Goal: Information Seeking & Learning: Learn about a topic

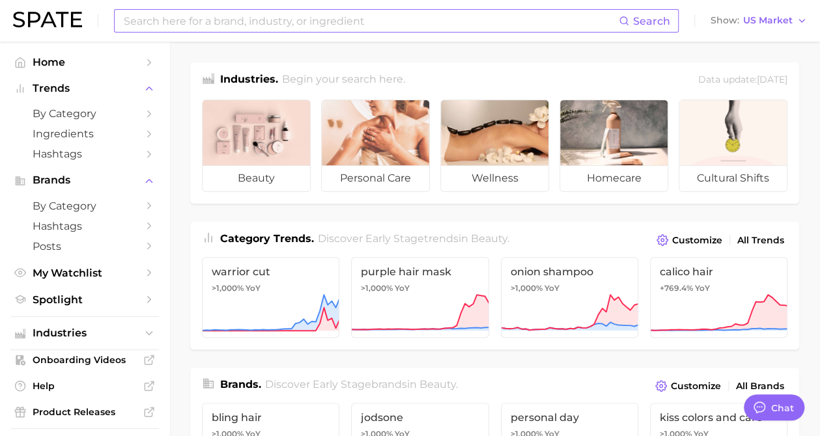
click at [303, 27] on input at bounding box center [370, 21] width 496 height 22
type input "banana perfume"
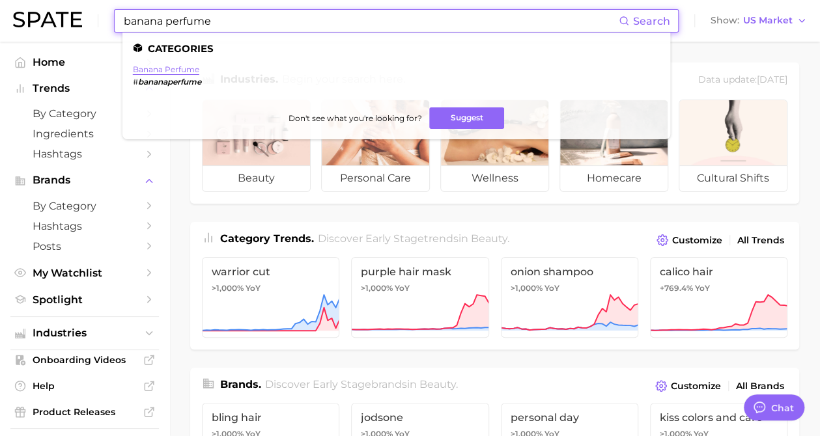
click at [177, 72] on link "banana perfume" at bounding box center [166, 69] width 66 height 10
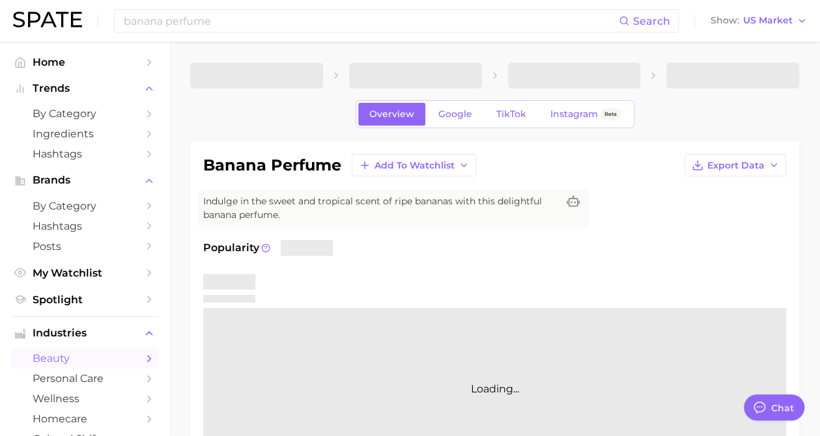
type textarea "x"
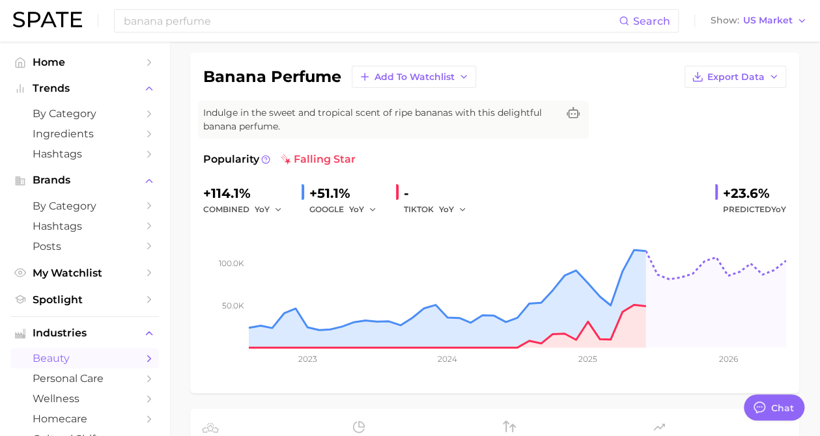
scroll to position [89, 0]
click at [747, 79] on span "Export Data" at bounding box center [735, 76] width 57 height 11
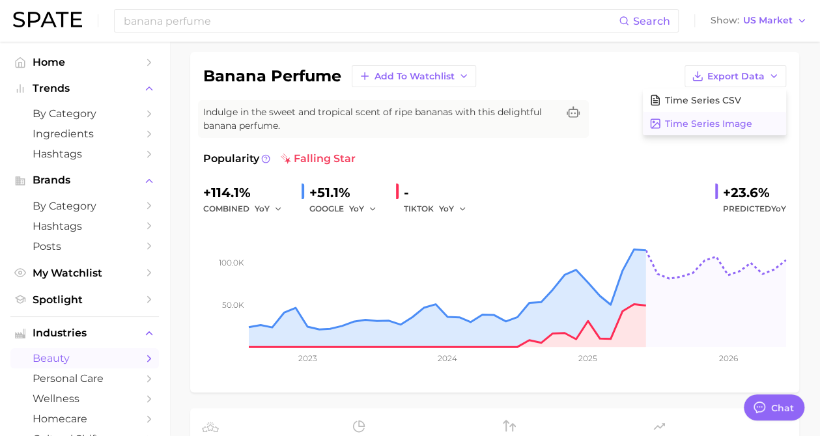
click at [725, 124] on span "Time Series Image" at bounding box center [708, 124] width 87 height 11
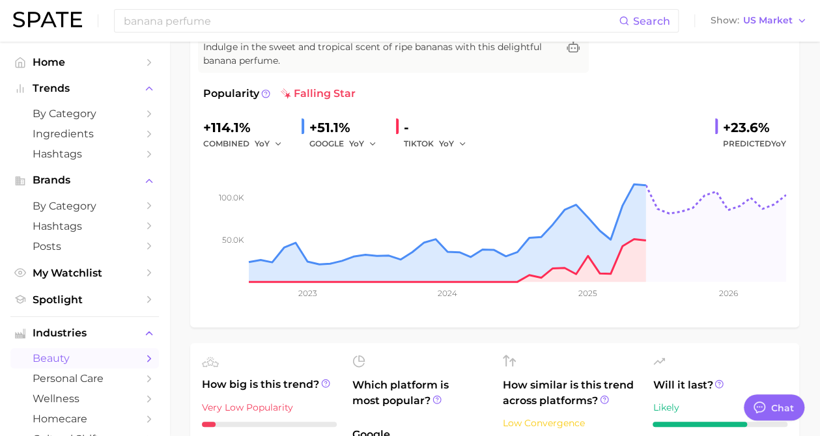
scroll to position [24, 0]
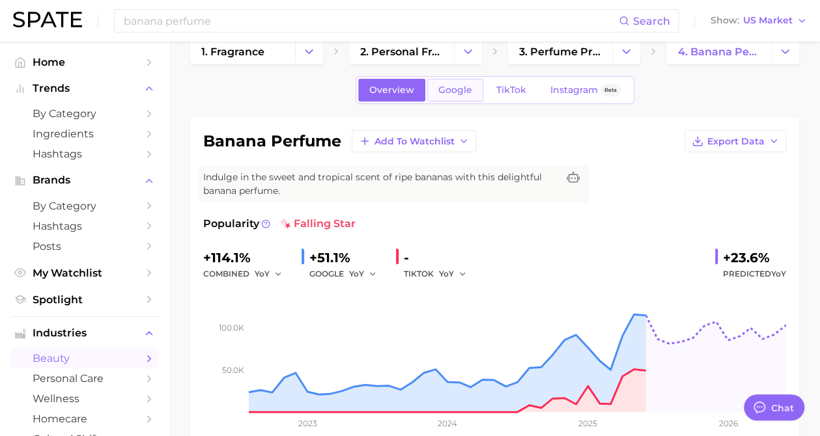
click at [455, 92] on span "Google" at bounding box center [455, 90] width 34 height 11
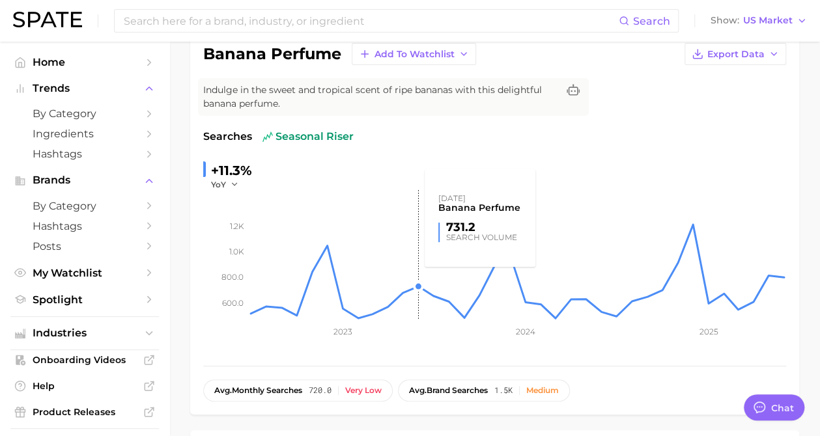
scroll to position [130, 0]
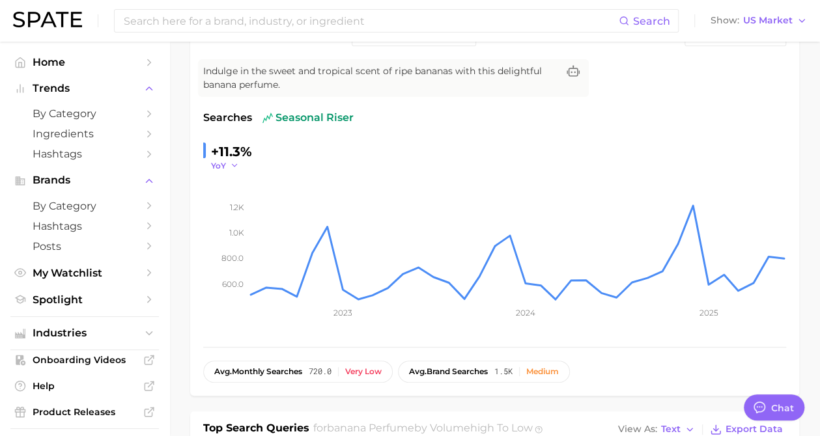
click at [234, 163] on icon "button" at bounding box center [234, 165] width 9 height 9
click at [402, 131] on div "Searches seasonal riser +11.3% YoY YoY QoQ MoM 600.0 800.0 1.0k 1.2k 2023 2024 …" at bounding box center [494, 222] width 583 height 224
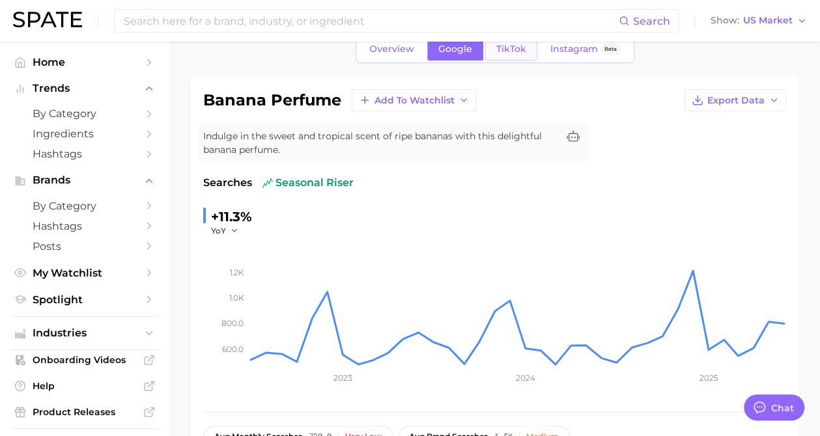
click at [504, 51] on span "TikTok" at bounding box center [511, 49] width 30 height 11
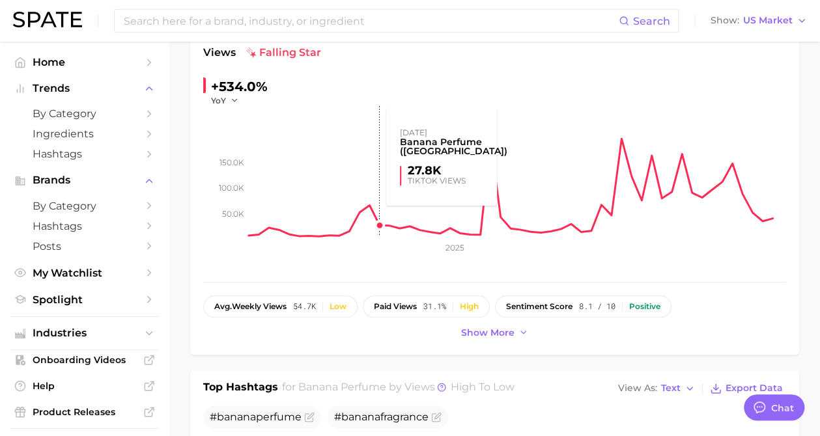
scroll to position [130, 0]
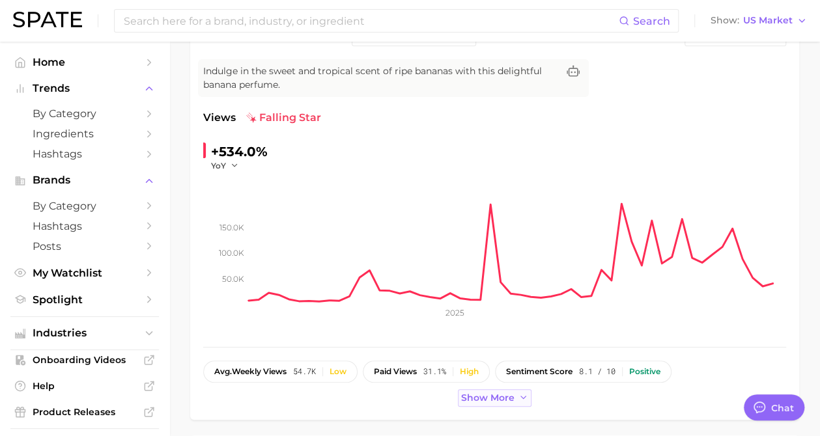
click at [507, 389] on button "Show more" at bounding box center [495, 398] width 74 height 18
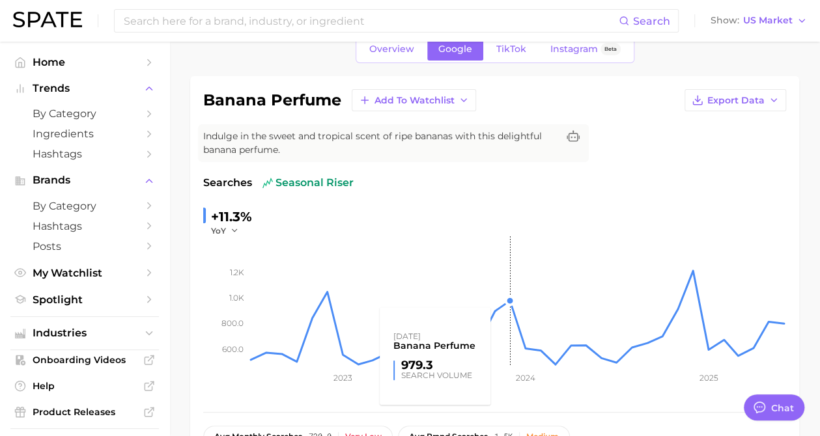
scroll to position [130, 0]
